Goal: Find specific page/section: Find specific page/section

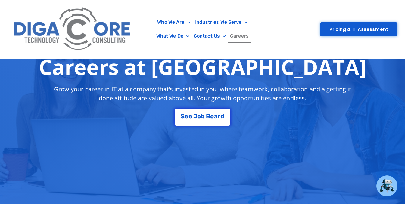
scroll to position [120, 0]
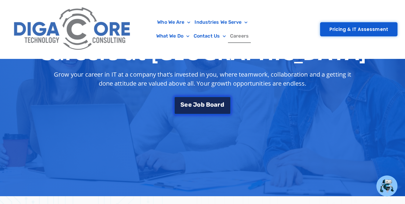
click at [204, 102] on span "b" at bounding box center [203, 105] width 4 height 6
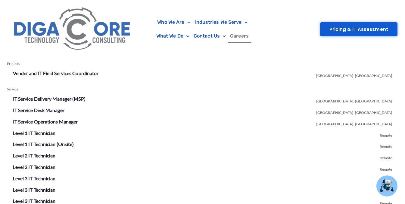
scroll to position [1102, 0]
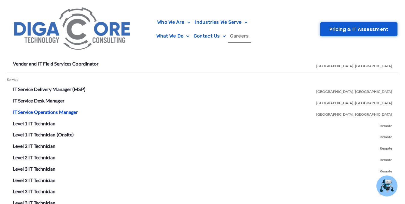
click at [64, 111] on link "IT Service Operations Manager" at bounding box center [45, 112] width 65 height 6
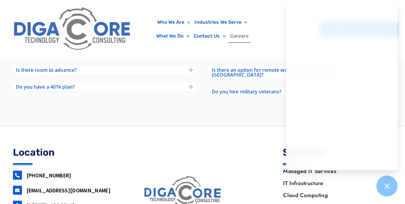
scroll to position [2449, 0]
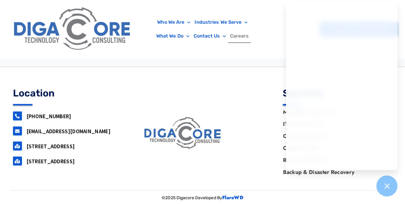
click at [58, 146] on link "[STREET_ADDRESS]" at bounding box center [50, 146] width 48 height 7
